Goal: Navigation & Orientation: Find specific page/section

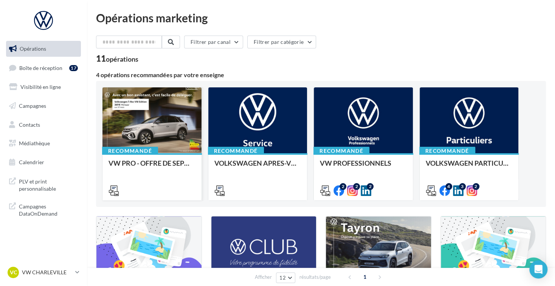
click at [174, 136] on div at bounding box center [151, 120] width 99 height 67
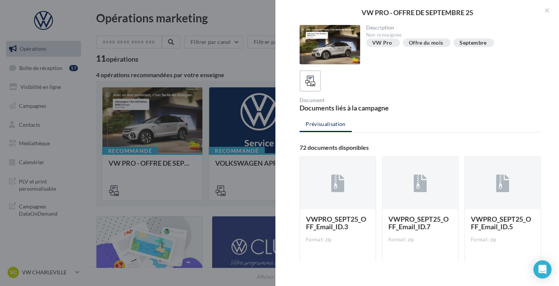
click at [555, 11] on button "button" at bounding box center [544, 11] width 30 height 23
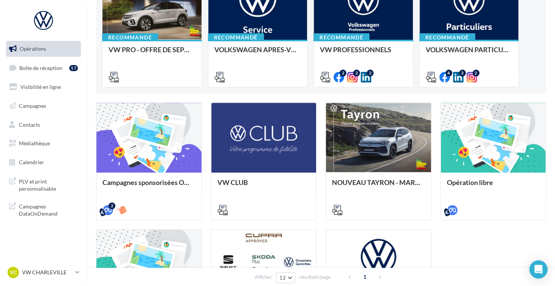
scroll to position [189, 0]
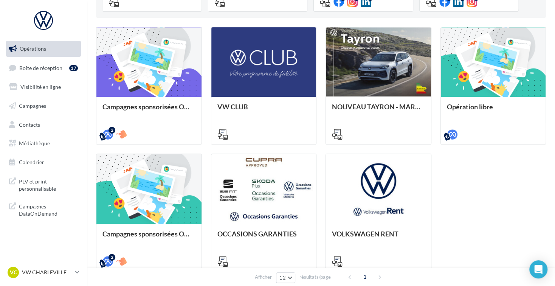
click at [35, 283] on div "VC VW CHARLEVILLE vw-char-bec" at bounding box center [43, 275] width 87 height 21
click at [33, 272] on p "VW CHARLEVILLE" at bounding box center [47, 272] width 50 height 8
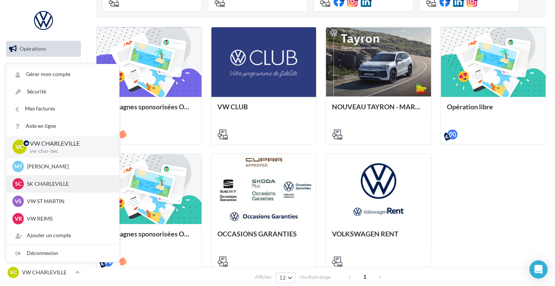
click at [48, 190] on div "SC SK CHARLEVILLE 1dc8d1b6-8944-44e3-99c7-f4ff58a531c8" at bounding box center [62, 183] width 113 height 17
click at [48, 180] on p "SK CHARLEVILLE" at bounding box center [68, 184] width 83 height 8
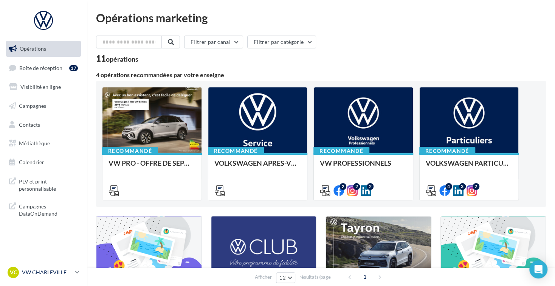
click at [49, 269] on p "VW CHARLEVILLE" at bounding box center [47, 272] width 50 height 8
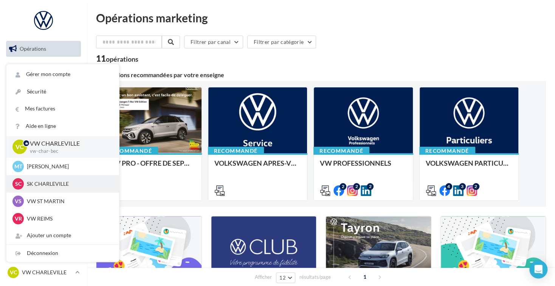
click at [18, 184] on span "SC" at bounding box center [18, 184] width 6 height 8
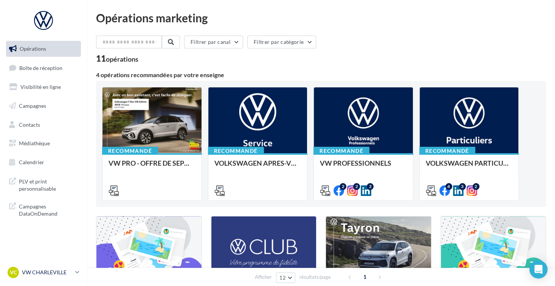
click at [80, 277] on link "VC VW CHARLEVILLE vw-char-bec" at bounding box center [43, 272] width 75 height 14
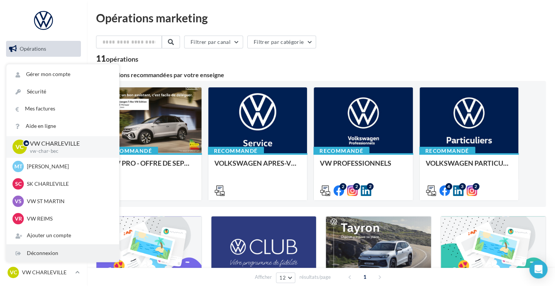
click at [63, 250] on div "Déconnexion" at bounding box center [62, 253] width 113 height 17
